Goal: Use online tool/utility: Utilize a website feature to perform a specific function

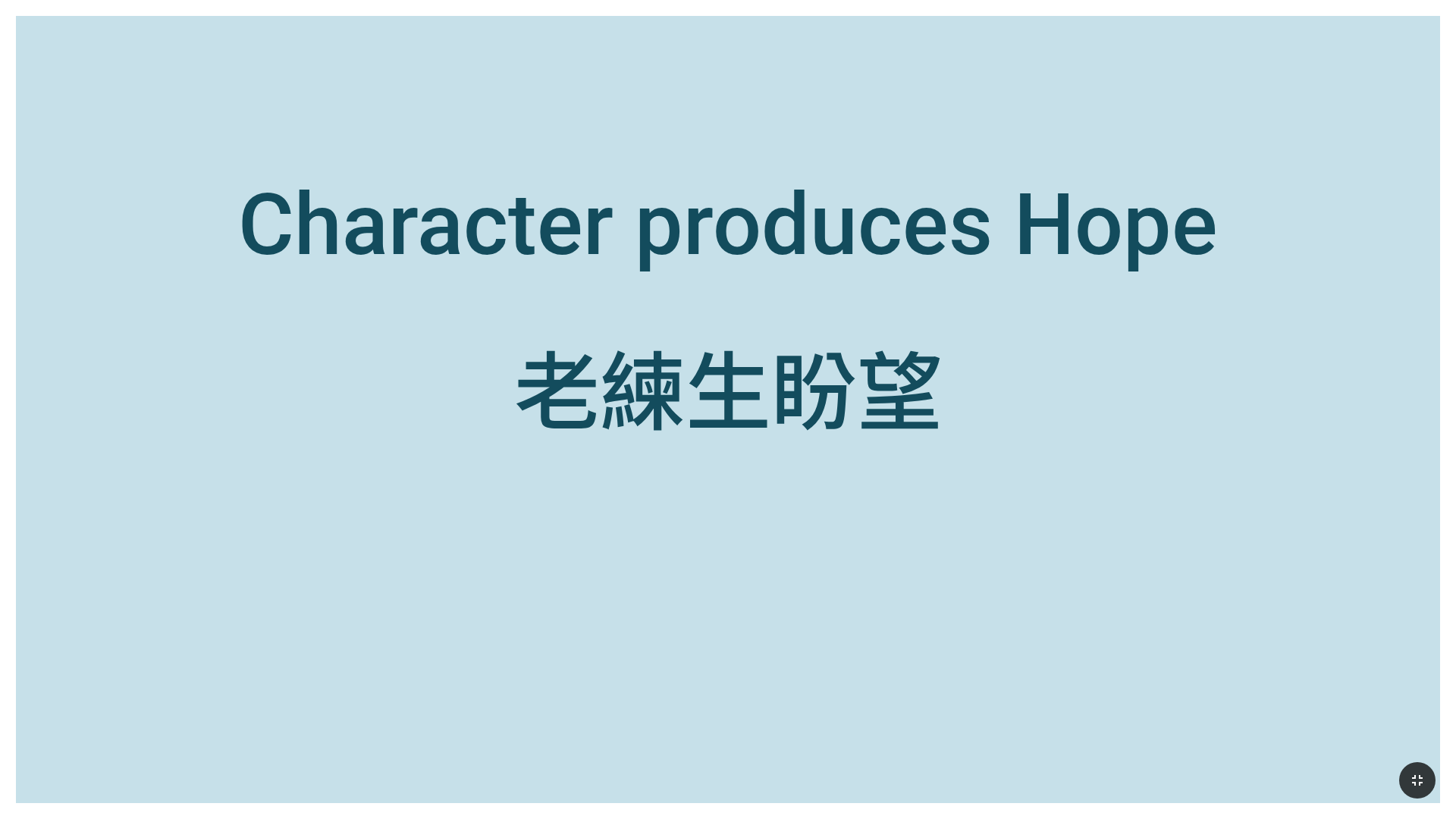
click at [1409, 781] on icon "button" at bounding box center [1416, 780] width 18 height 18
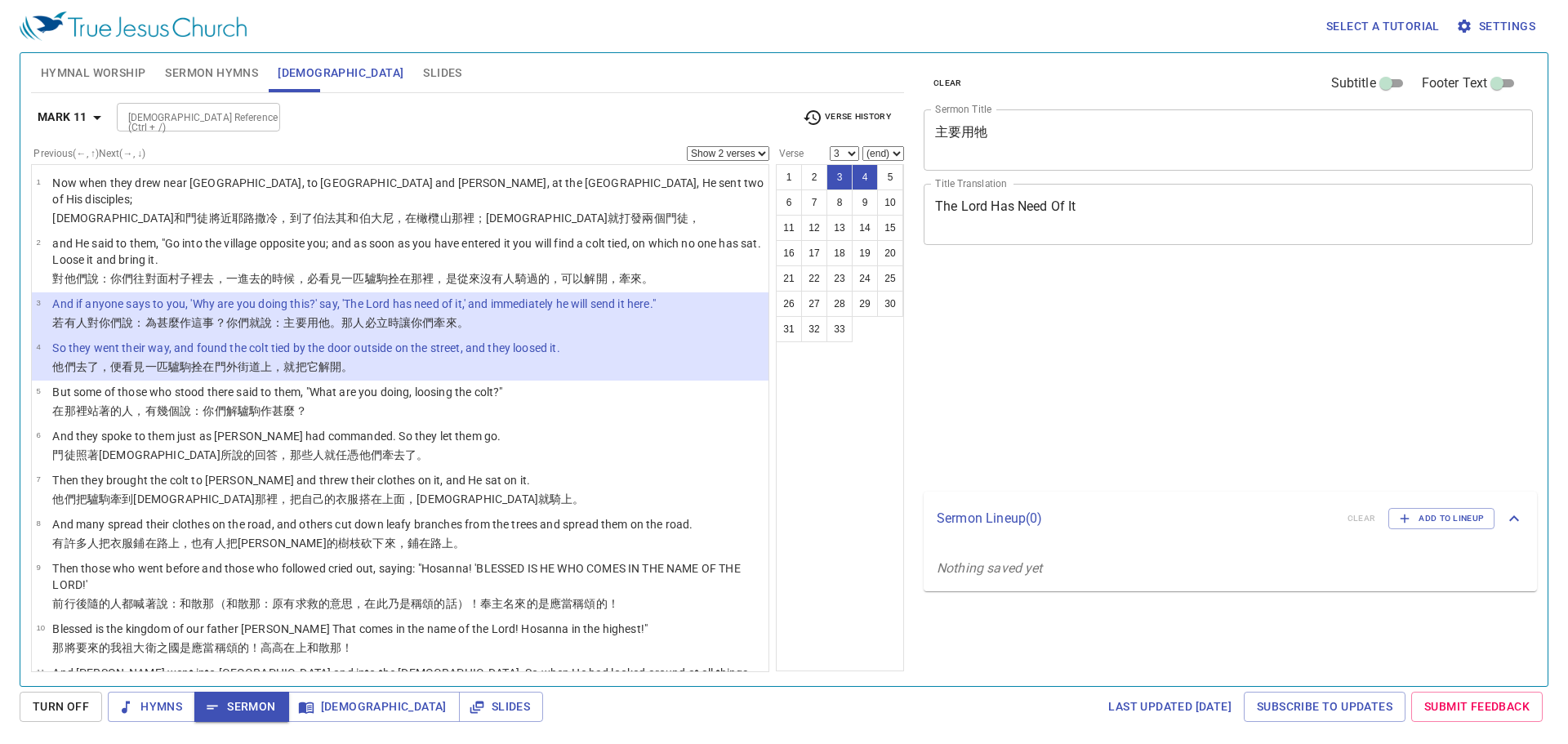
select select "2"
select select "3"
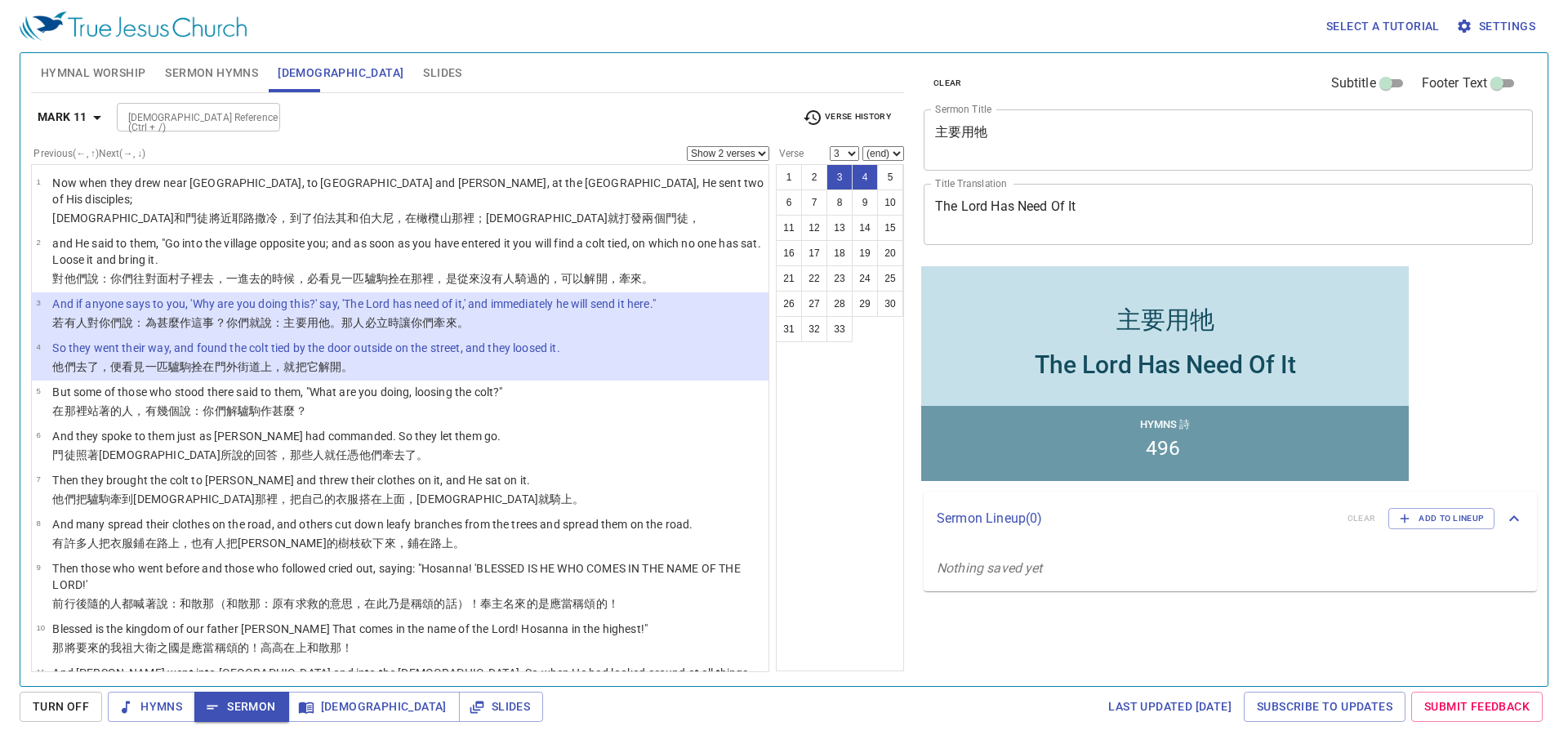
click at [125, 80] on span "Hymnal Worship" at bounding box center [94, 73] width 105 height 20
click at [188, 70] on span "Sermon Hymns" at bounding box center [211, 73] width 93 height 20
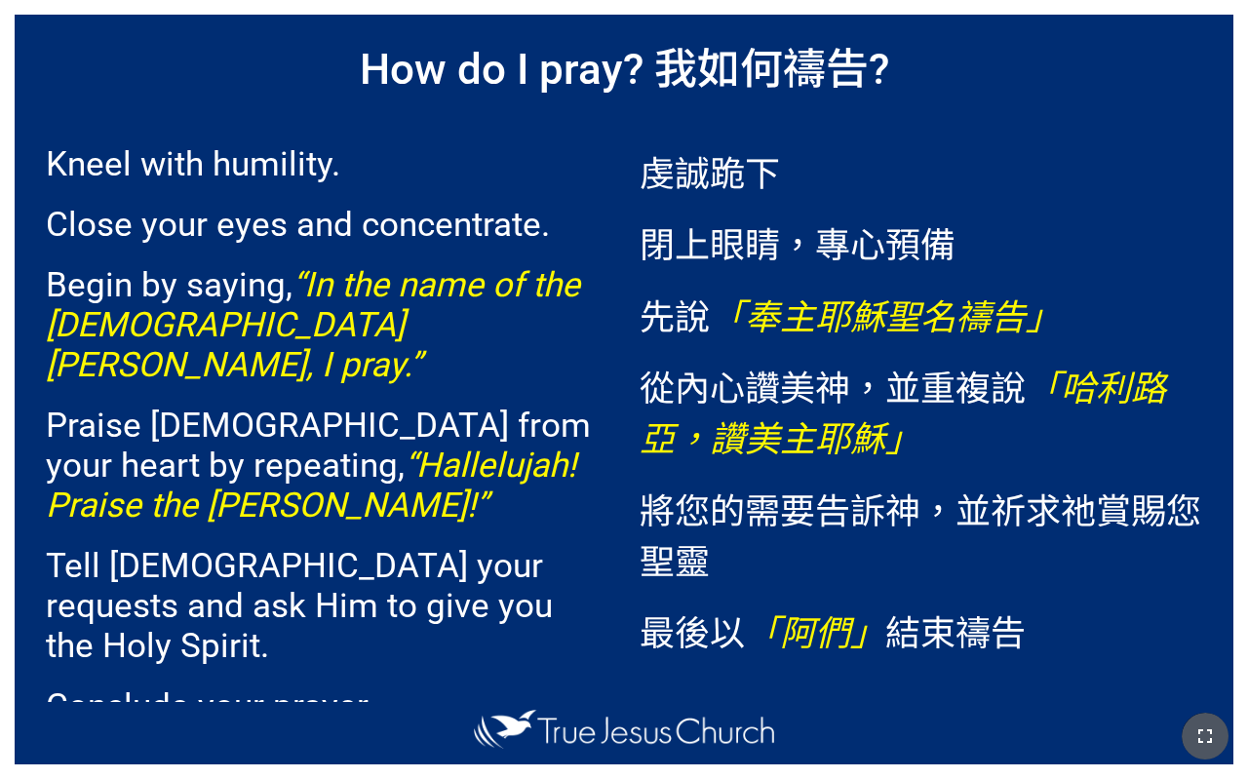
click at [1211, 732] on icon "button" at bounding box center [1206, 737] width 14 height 14
